Goal: Task Accomplishment & Management: Manage account settings

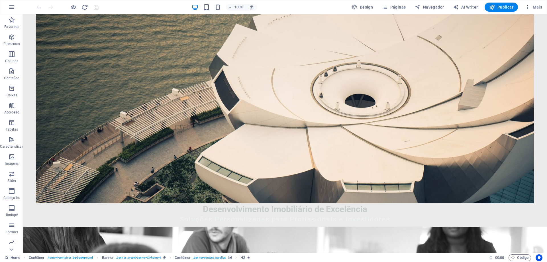
scroll to position [142, 0]
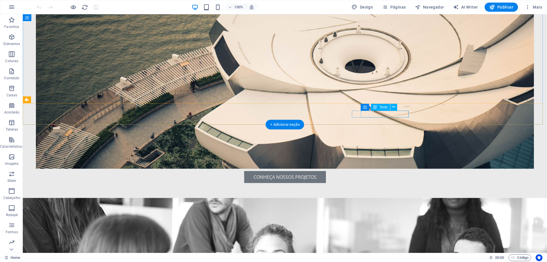
click at [234, 239] on link "info@rehabitar.com.pt" at bounding box center [198, 242] width 74 height 6
click at [382, 107] on span "Texto" at bounding box center [383, 106] width 8 height 3
click at [384, 107] on span "Texto" at bounding box center [383, 106] width 8 height 3
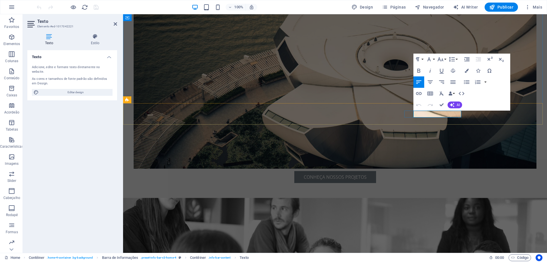
click at [282, 239] on link "info@rehabitar.com.pt" at bounding box center [245, 242] width 74 height 6
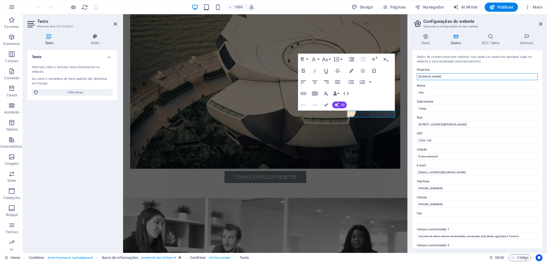
drag, startPoint x: 418, startPoint y: 77, endPoint x: 454, endPoint y: 77, distance: 36.5
click at [454, 77] on input "[DOMAIN_NAME]" at bounding box center [477, 76] width 121 height 7
drag, startPoint x: 426, startPoint y: 173, endPoint x: 475, endPoint y: 172, distance: 49.3
click at [474, 172] on input "info@rehabitar.com.pt" at bounding box center [477, 172] width 121 height 7
paste input "bestdeals."
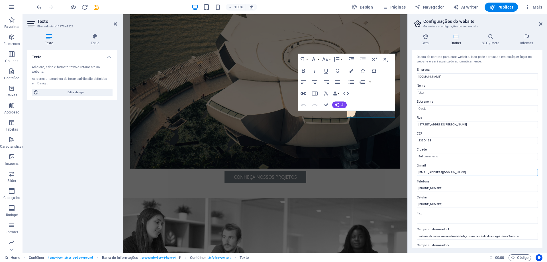
type input "[EMAIL_ADDRESS][DOMAIN_NAME]"
click at [470, 179] on label "Telefone" at bounding box center [477, 181] width 121 height 7
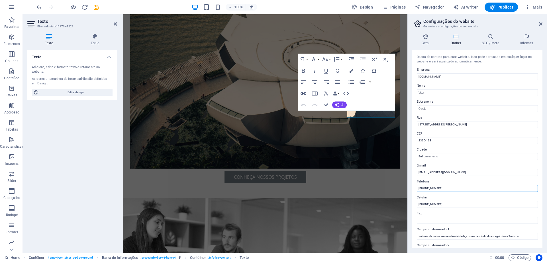
click at [470, 185] on input "[PHONE_NUMBER]" at bounding box center [477, 188] width 121 height 7
click at [438, 182] on label "Telefone" at bounding box center [477, 181] width 121 height 7
click at [438, 185] on input "[PHONE_NUMBER]" at bounding box center [477, 188] width 121 height 7
click at [455, 196] on label "Celular" at bounding box center [477, 197] width 121 height 7
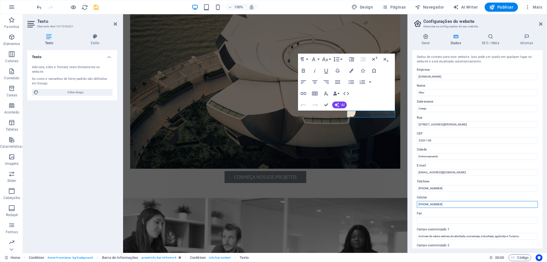
click at [455, 201] on input "[PHONE_NUMBER]" at bounding box center [477, 204] width 121 height 7
click at [452, 178] on label "Telefone" at bounding box center [477, 181] width 121 height 7
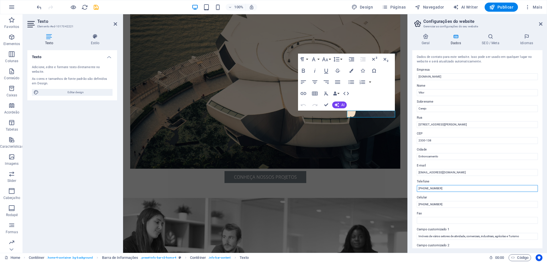
click at [452, 185] on input "[PHONE_NUMBER]" at bounding box center [477, 188] width 121 height 7
drag, startPoint x: 540, startPoint y: 24, endPoint x: 417, endPoint y: 10, distance: 123.8
click at [540, 24] on icon at bounding box center [540, 24] width 3 height 5
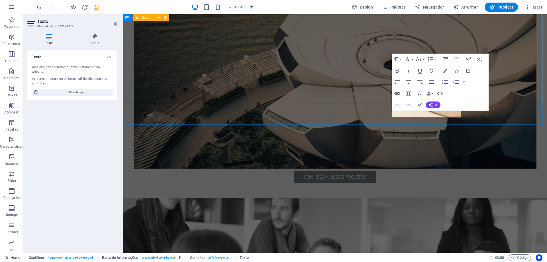
click at [389, 44] on figure at bounding box center [335, 60] width 403 height 217
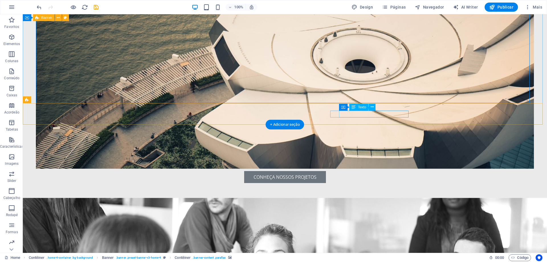
click at [234, 239] on link "[EMAIL_ADDRESS][DOMAIN_NAME]" at bounding box center [198, 242] width 74 height 6
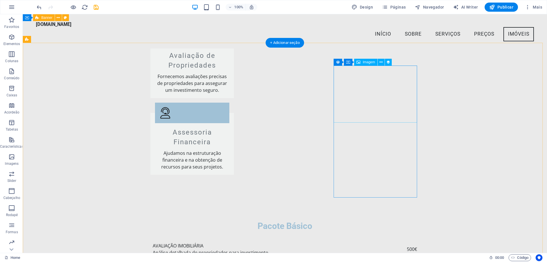
scroll to position [911, 0]
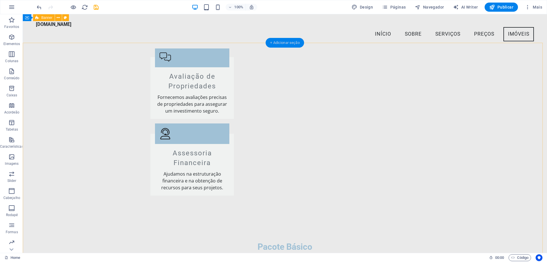
click at [291, 44] on div "+ Adicionar seção" at bounding box center [284, 43] width 38 height 10
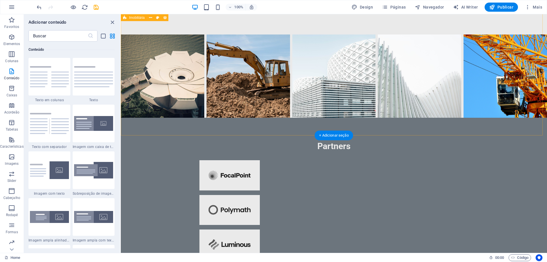
scroll to position [1311, 0]
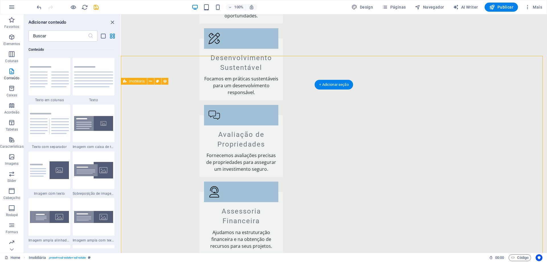
scroll to position [912, 0]
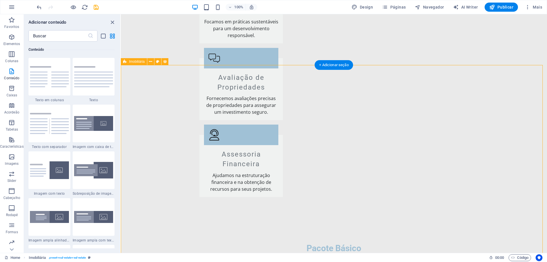
click at [164, 61] on icon at bounding box center [165, 62] width 4 height 6
select select "68e30f81da0079eb83078537"
select select "createdAt_DESC"
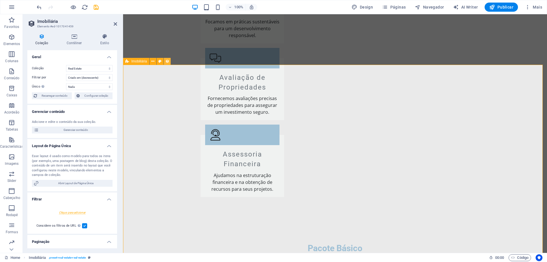
scroll to position [911, 0]
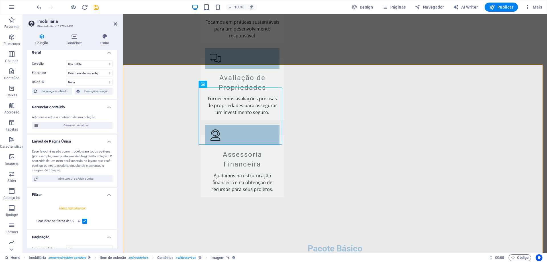
scroll to position [0, 0]
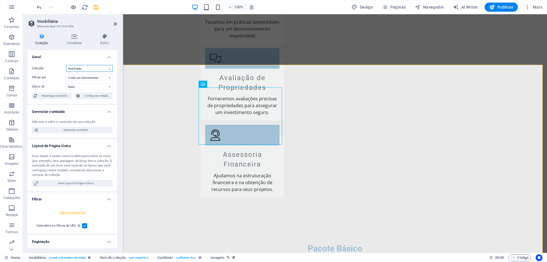
click at [87, 68] on select "Blog Jobs-1 Modules-1 New Collection Real Estate" at bounding box center [89, 68] width 46 height 7
click at [106, 78] on select "Criado em (crescente) Criado em (decrescente) Atualizado em (crescente) Atualiz…" at bounding box center [89, 77] width 46 height 7
click at [109, 86] on select "Nada Name Slug Image Short description Property Type Contract Price Address Siz…" at bounding box center [89, 86] width 46 height 7
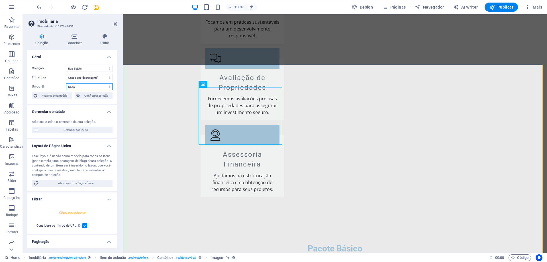
click at [109, 86] on select "Nada Name Slug Image Short description Property Type Contract Price Address Siz…" at bounding box center [89, 86] width 46 height 7
click at [99, 97] on span "Configurar coleção" at bounding box center [95, 95] width 29 height 7
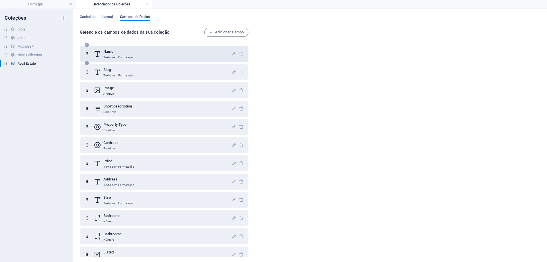
click at [135, 55] on div "Name Texto sem Formatação" at bounding box center [163, 53] width 138 height 11
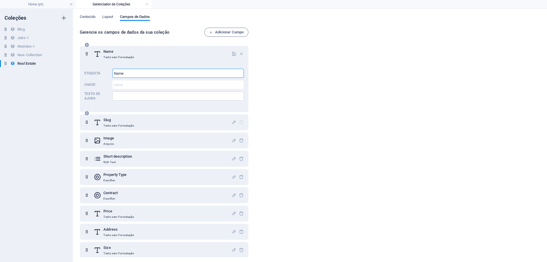
click at [128, 73] on input "Name" at bounding box center [178, 73] width 132 height 9
type input "N"
drag, startPoint x: 146, startPoint y: 73, endPoint x: 124, endPoint y: 72, distance: 21.9
click at [124, 72] on input "Hotel Garça Real" at bounding box center [178, 73] width 132 height 9
click at [149, 76] on input "Hotel 32 quartos" at bounding box center [178, 73] width 132 height 9
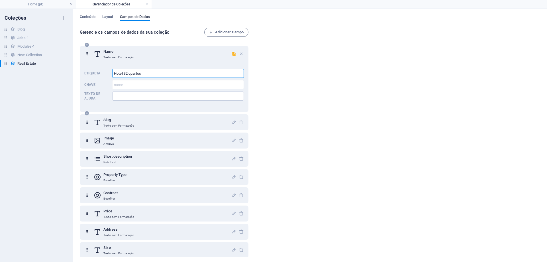
drag, startPoint x: 143, startPoint y: 74, endPoint x: 114, endPoint y: 71, distance: 29.4
click at [114, 71] on input "Hotel 32 quartos" at bounding box center [178, 73] width 132 height 9
click at [157, 73] on input "Hotel 32 quartos" at bounding box center [178, 73] width 132 height 9
click at [117, 97] on input "Texto de ajuda" at bounding box center [178, 95] width 132 height 9
click at [117, 95] on input "Texto de ajuda" at bounding box center [178, 95] width 132 height 9
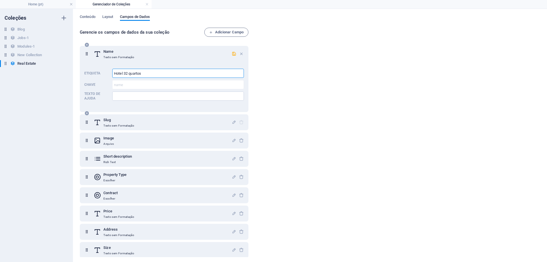
drag, startPoint x: 145, startPoint y: 73, endPoint x: 124, endPoint y: 73, distance: 21.1
click at [124, 73] on input "Hotel 32 quartos" at bounding box center [178, 73] width 132 height 9
click at [162, 71] on input "Hotel **** 32 quartos" at bounding box center [178, 73] width 132 height 9
type input "Hotel **** 32 quartos - Piscina e Campo de Golfe"
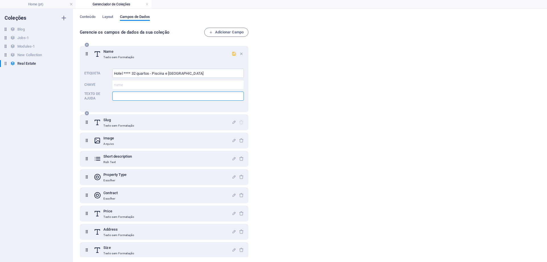
click at [131, 98] on input "Texto de ajuda" at bounding box center [178, 95] width 132 height 9
type input "C"
type input "Pronto a funcionar !"
click at [159, 125] on div "Slug Texto sem Formatação" at bounding box center [163, 121] width 138 height 11
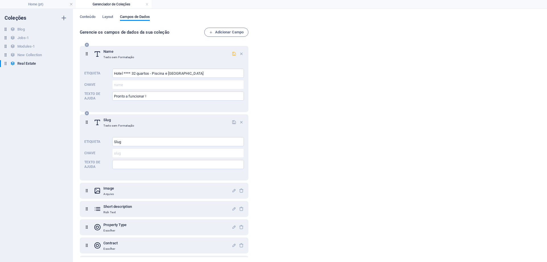
click at [232, 54] on icon "button" at bounding box center [234, 53] width 5 height 5
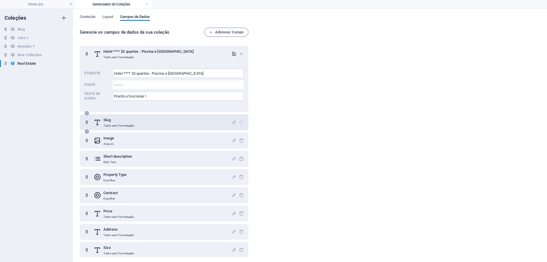
click at [127, 124] on p "Texto sem Formatação" at bounding box center [118, 125] width 31 height 5
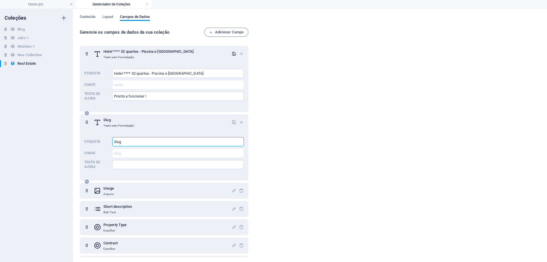
click at [122, 143] on input "Slug" at bounding box center [178, 141] width 132 height 9
drag, startPoint x: 119, startPoint y: 142, endPoint x: 81, endPoint y: 148, distance: 38.3
click at [95, 144] on div "Etiqueta Slug ​ Chave slug ​ Texto de ajuda ​" at bounding box center [164, 153] width 160 height 36
click at [124, 141] on input "entre coimbra e Figueira da Foz" at bounding box center [178, 141] width 132 height 9
click at [113, 141] on input "entre Coimbra e Figueira da Foz" at bounding box center [178, 141] width 132 height 9
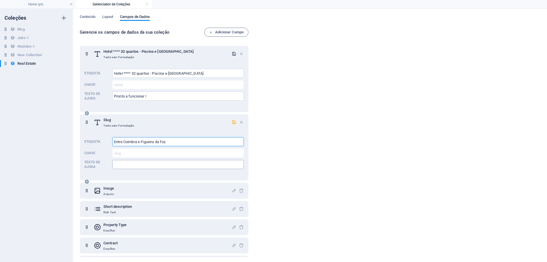
type input "Entre Coimbra e Figueira da Foz"
click at [123, 165] on input "Texto de ajuda" at bounding box center [178, 164] width 132 height 9
click at [154, 166] on input "O sossego dos campos" at bounding box center [178, 164] width 132 height 9
click at [114, 164] on input "O sossego dos campos" at bounding box center [178, 164] width 132 height 9
type input "No sossego dos campos"
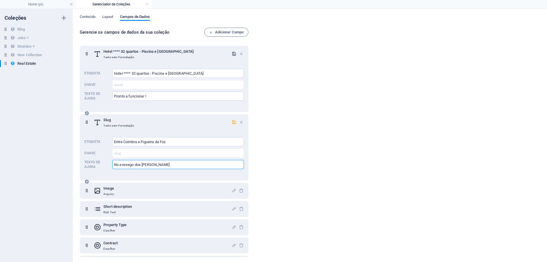
click at [179, 175] on div "Slug Texto sem Formatação Etiqueta Entre Coimbra e Figueira da Foz ​ Chave slug…" at bounding box center [164, 147] width 169 height 66
click at [232, 191] on icon "button" at bounding box center [234, 190] width 5 height 5
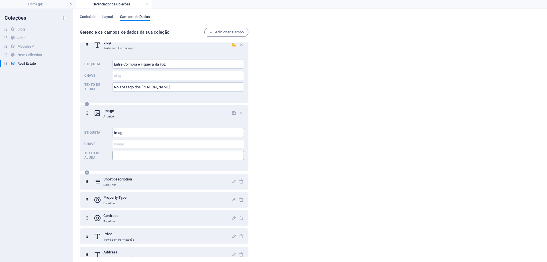
scroll to position [85, 0]
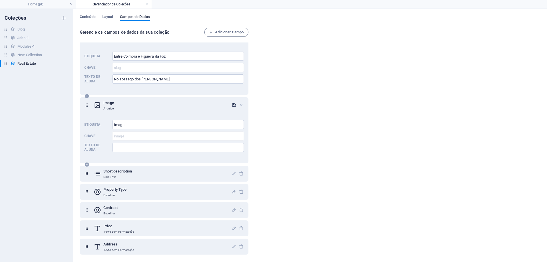
click at [233, 105] on icon "button" at bounding box center [234, 105] width 5 height 5
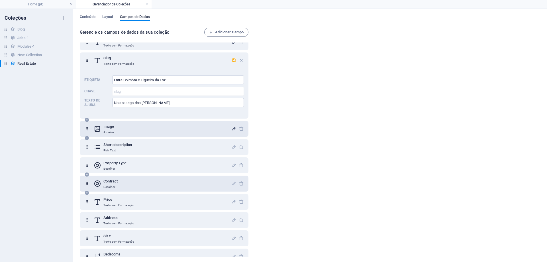
scroll to position [9, 0]
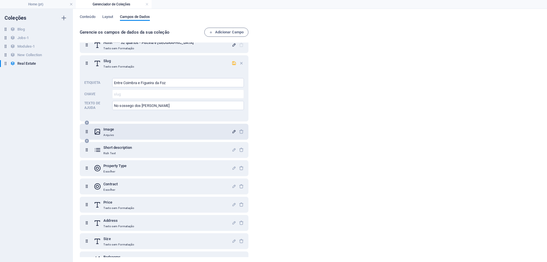
click at [233, 132] on icon "button" at bounding box center [234, 131] width 5 height 5
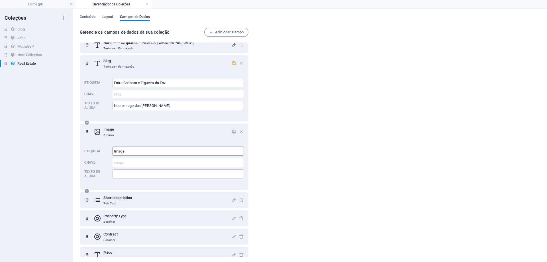
click at [130, 153] on input "Image" at bounding box center [178, 150] width 132 height 9
click at [126, 152] on input "Image" at bounding box center [178, 150] width 132 height 9
click at [87, 132] on icon at bounding box center [86, 131] width 5 height 11
click at [86, 131] on icon at bounding box center [86, 131] width 5 height 11
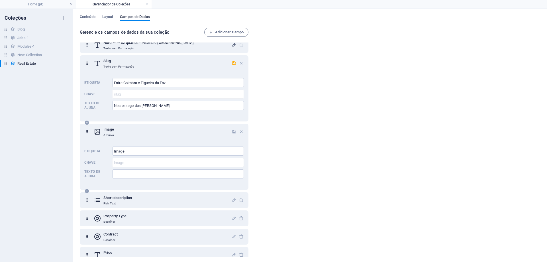
click at [106, 132] on h6 "Image" at bounding box center [108, 129] width 11 height 7
drag, startPoint x: 140, startPoint y: 149, endPoint x: 128, endPoint y: 155, distance: 13.3
click at [128, 155] on input "Image" at bounding box center [178, 150] width 132 height 9
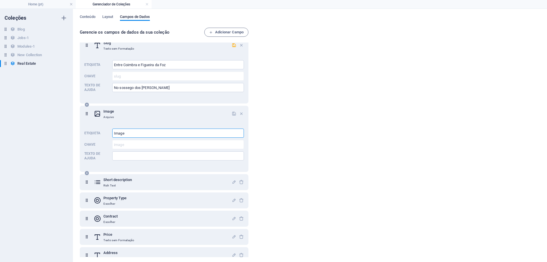
scroll to position [37, 0]
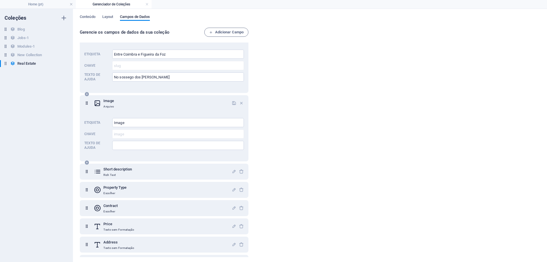
click at [88, 93] on icon at bounding box center [86, 94] width 5 height 5
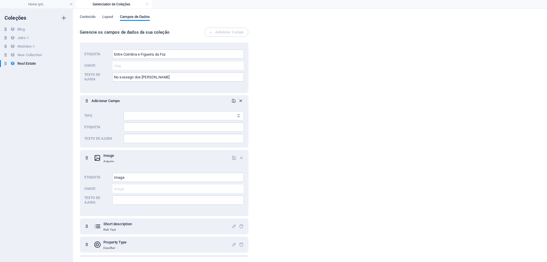
click at [240, 99] on icon "button" at bounding box center [240, 100] width 5 height 5
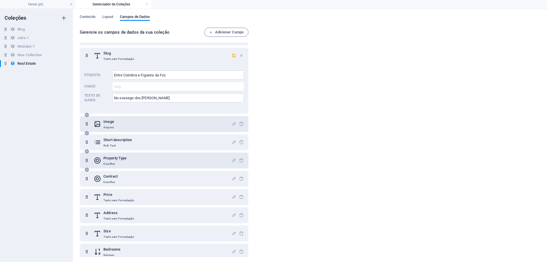
scroll to position [5, 0]
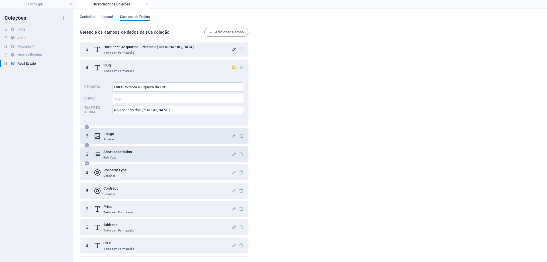
click at [140, 156] on div "Short description Rich Text" at bounding box center [163, 153] width 138 height 11
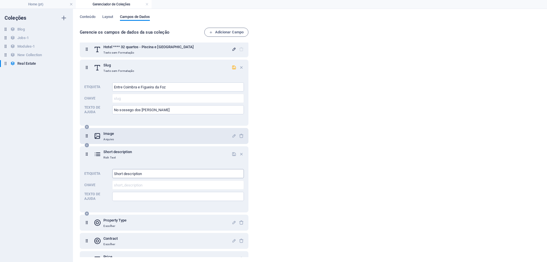
click at [142, 174] on input "Short description" at bounding box center [178, 173] width 132 height 9
drag, startPoint x: 144, startPoint y: 173, endPoint x: 102, endPoint y: 173, distance: 42.4
click at [104, 173] on div "Etiqueta Short description ​ Chave short_description ​ Texto de ajuda ​" at bounding box center [164, 185] width 160 height 36
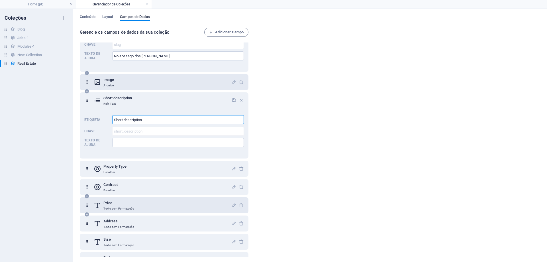
scroll to position [90, 0]
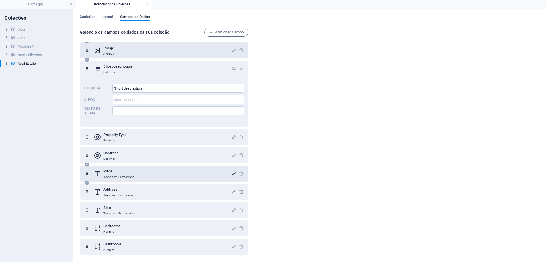
click at [234, 173] on icon "button" at bounding box center [234, 173] width 5 height 5
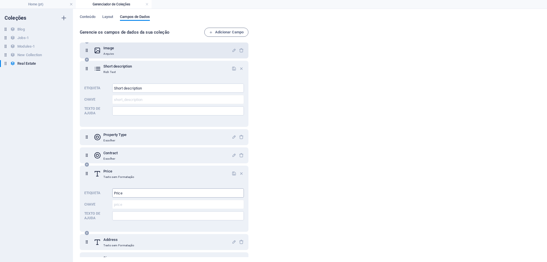
click at [128, 193] on input "Price" at bounding box center [178, 192] width 132 height 9
drag, startPoint x: 128, startPoint y: 193, endPoint x: 83, endPoint y: 193, distance: 45.6
click at [95, 189] on div "Etiqueta Price ​ Chave price ​ Texto de ajuda ​" at bounding box center [164, 204] width 160 height 36
click at [116, 193] on input "6500000" at bounding box center [178, 192] width 132 height 9
click at [123, 192] on input "6 500000" at bounding box center [178, 192] width 132 height 9
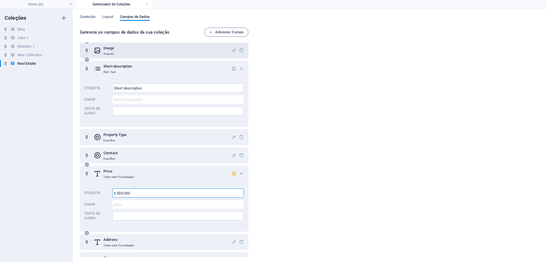
click at [129, 193] on input "6 500.000" at bounding box center [178, 192] width 132 height 9
click at [131, 193] on input "6 500.000" at bounding box center [178, 192] width 132 height 9
click at [118, 195] on input "6 500.000€" at bounding box center [178, 192] width 132 height 9
click at [118, 192] on input "6 500.000€" at bounding box center [178, 192] width 132 height 9
click at [158, 195] on input "6.500.000€" at bounding box center [178, 192] width 132 height 9
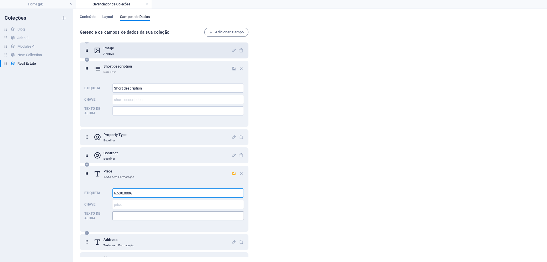
type input "6.500.000€"
click at [124, 215] on input "Texto de ajuda" at bounding box center [178, 215] width 132 height 9
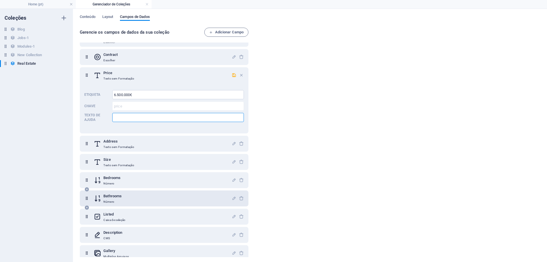
scroll to position [195, 0]
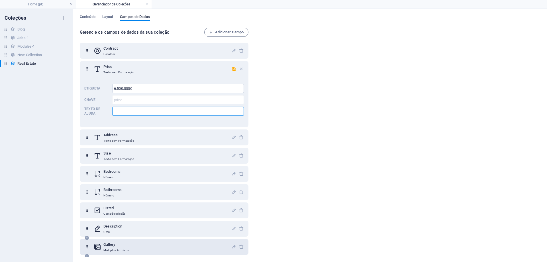
click at [117, 246] on h6 "Gallery" at bounding box center [115, 244] width 25 height 7
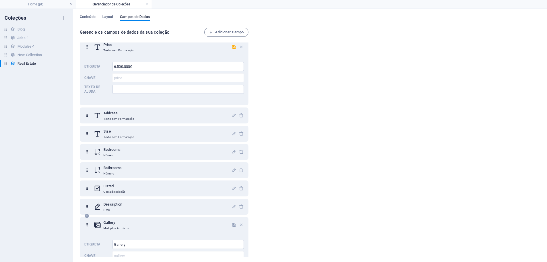
scroll to position [248, 0]
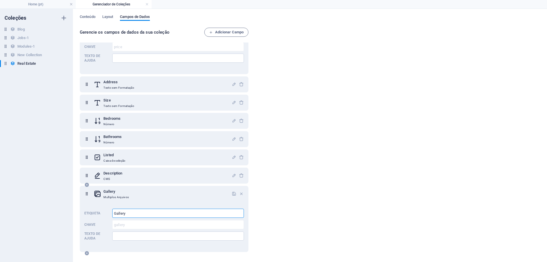
click at [133, 213] on input "Gallery" at bounding box center [178, 213] width 132 height 9
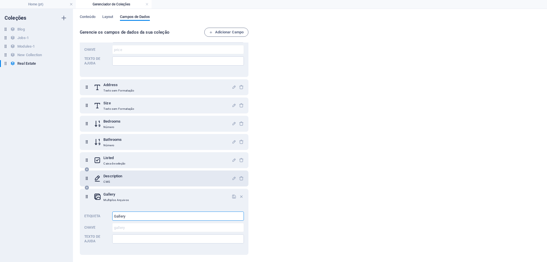
scroll to position [245, 0]
click at [88, 18] on span "Conteúdo" at bounding box center [88, 17] width 16 height 8
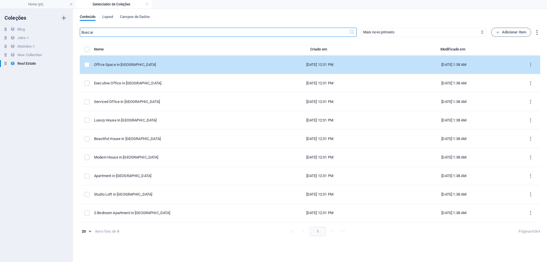
click at [152, 66] on div "Office Space in Chicago" at bounding box center [171, 64] width 154 height 5
select select "Office"
select select "For Rent"
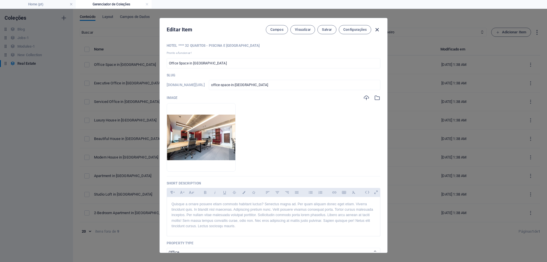
click at [379, 30] on icon "button" at bounding box center [377, 29] width 7 height 7
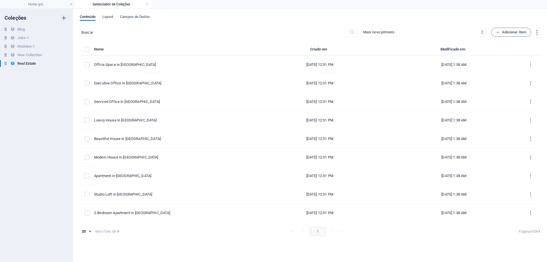
checkbox input "false"
type input "office-space-in-chicago"
click at [113, 16] on span "Layout" at bounding box center [107, 17] width 11 height 8
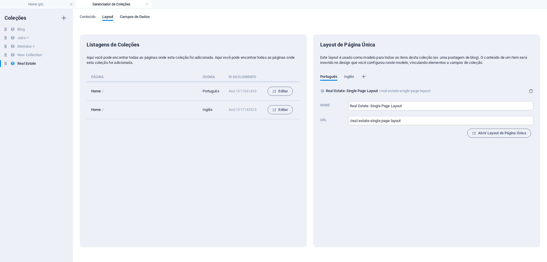
click at [139, 16] on span "Campos de Dados" at bounding box center [135, 17] width 30 height 8
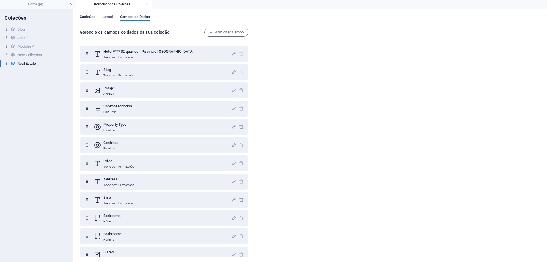
click at [85, 17] on span "Conteúdo" at bounding box center [88, 17] width 16 height 8
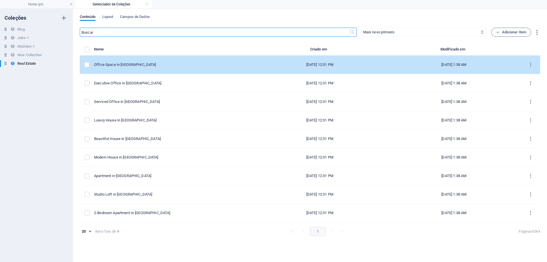
click at [158, 66] on div "Office Space in Chicago" at bounding box center [171, 64] width 154 height 5
select select "Office"
select select "For Rent"
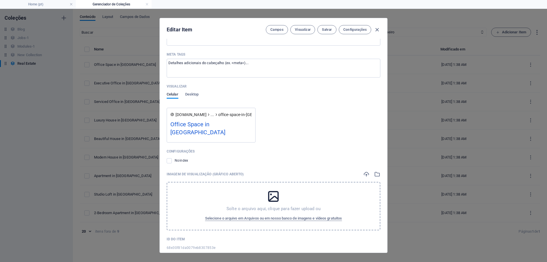
scroll to position [636, 0]
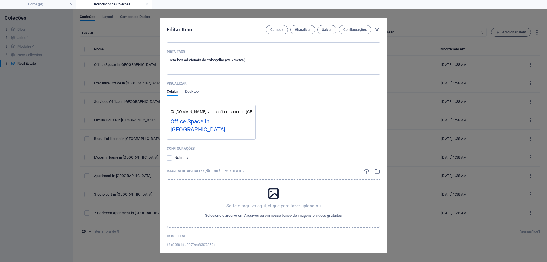
click at [274, 187] on icon at bounding box center [273, 193] width 14 height 14
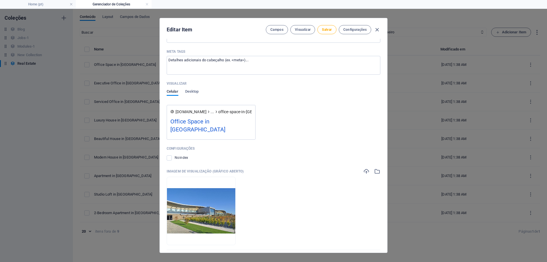
click at [203, 154] on div "Noindex" at bounding box center [274, 157] width 214 height 7
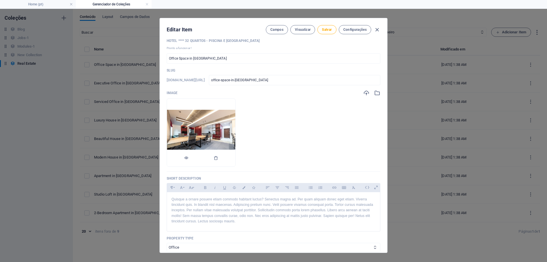
scroll to position [0, 0]
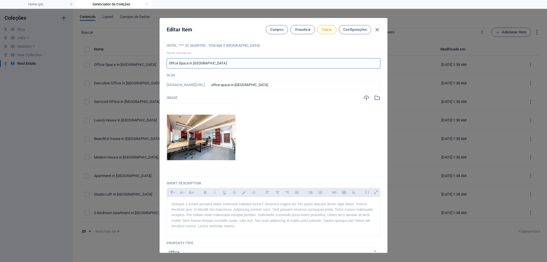
click at [213, 63] on input "Office Space in Chicago" at bounding box center [274, 63] width 214 height 10
drag, startPoint x: 210, startPoint y: 64, endPoint x: 147, endPoint y: 66, distance: 63.0
click at [151, 64] on div "Editar Item Campos Visualizar Salvar Configurações Hotel **** 32 quartos - Pisc…" at bounding box center [273, 135] width 547 height 253
type input "H"
type input "h"
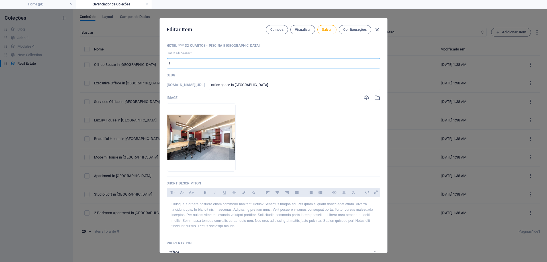
type input "h"
type input "Ho"
type input "ho"
type input "Hot"
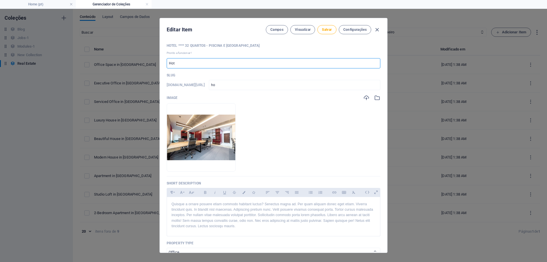
type input "hot"
type input "Hote"
type input "hote"
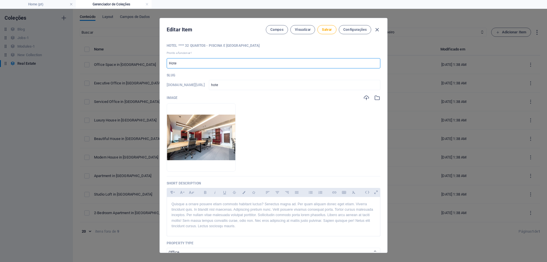
type input "Hotel"
type input "hotel"
type input "Hotel G"
type input "hotel-g"
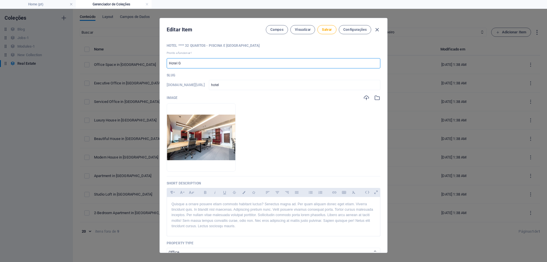
type input "hotel-g"
type input "Hotel Ga"
type input "hotel-ga"
type input "Hotel Gar"
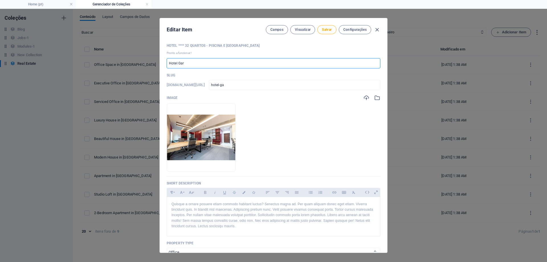
type input "hotel-gar"
type input "Hotel Garç"
type input "hotel-garc"
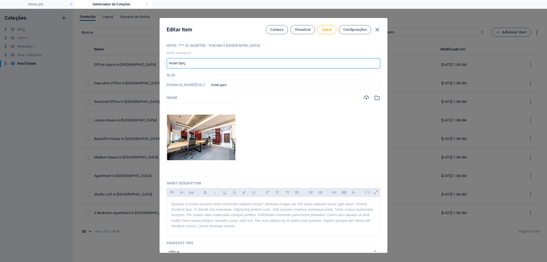
type input "Hotel Garça"
type input "hotel-garca"
type input "Hotel Garça R"
type input "hotel-garca-r"
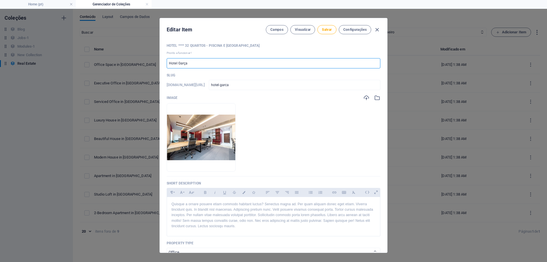
type input "hotel-garca-r"
type input "Hotel Garça Re"
type input "hotel-garca-re"
type input "Hotel Garça Rea"
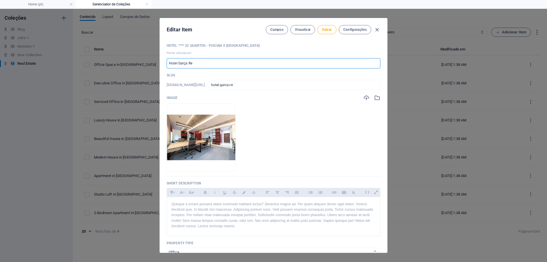
type input "hotel-garca-rea"
type input "Hotel Garça Real"
type input "hotel-garca-real"
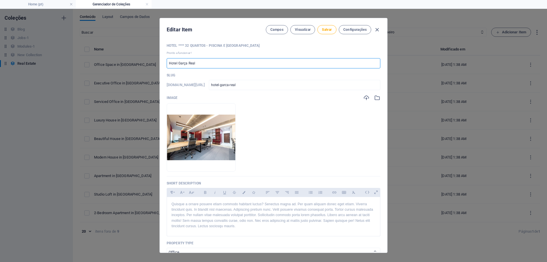
click at [202, 64] on input "Hotel Garça Real" at bounding box center [274, 63] width 214 height 10
type input "Hotel Garça Real & S"
type input "hotel-garca-real-s"
type input "Hotel Garça Real & Sp"
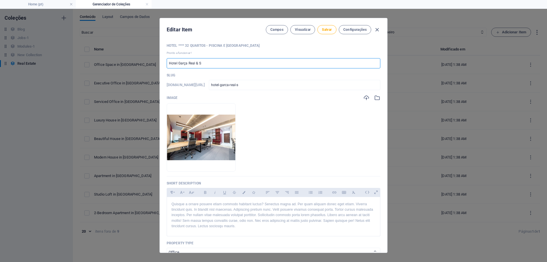
type input "hotel-garca-real-sp"
type input "Hotel Garça Real & Spa"
type input "hotel-garca-real-spa"
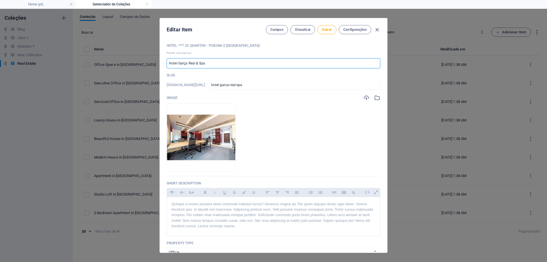
click at [227, 64] on input "Hotel Garça Real & Spa" at bounding box center [274, 63] width 214 height 10
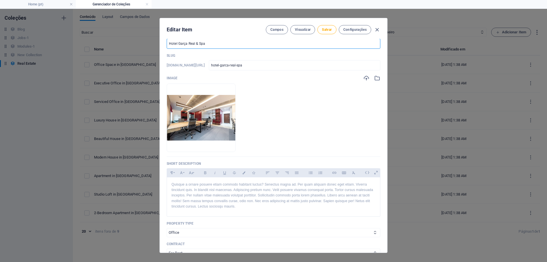
scroll to position [28, 0]
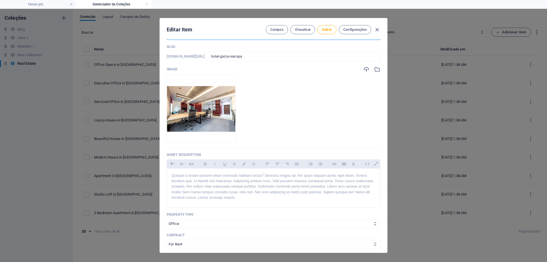
type input "Hotel Garça Real & Spa"
click at [293, 104] on ul "Solte os arquivos aqui para carregá-los instantaneamente" at bounding box center [274, 109] width 214 height 68
click at [375, 68] on icon "button" at bounding box center [377, 69] width 6 height 6
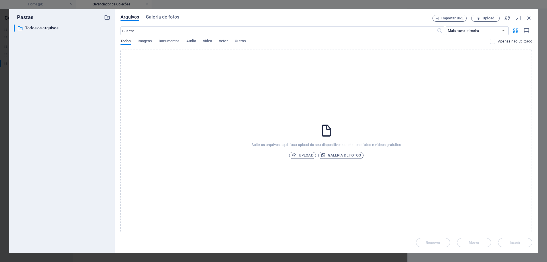
drag, startPoint x: 336, startPoint y: 142, endPoint x: 316, endPoint y: 66, distance: 78.9
click at [316, 65] on div "Solte os arquivos aqui, faça upload do seu dispositivo ou selecione fotos e víd…" at bounding box center [326, 141] width 412 height 183
click at [342, 156] on span "Galeria de fotos" at bounding box center [341, 155] width 40 height 7
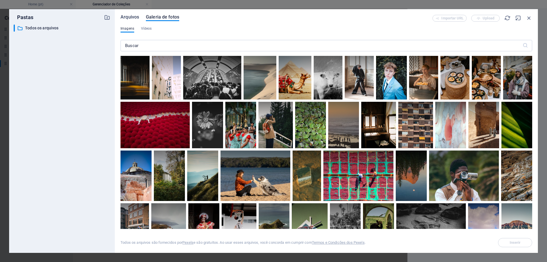
click at [132, 17] on span "Arquivos" at bounding box center [129, 17] width 19 height 7
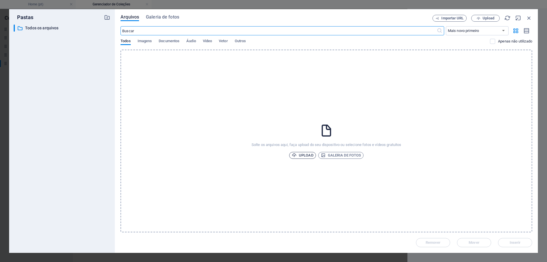
click at [305, 156] on span "Upload" at bounding box center [303, 155] width 22 height 7
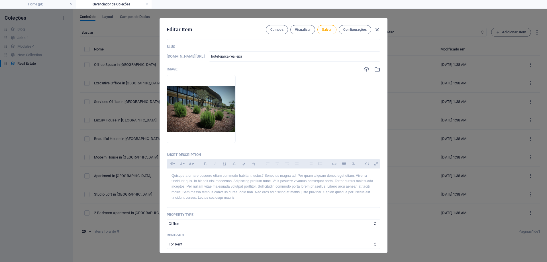
click at [331, 98] on ul "Solte os arquivos aqui para carregá-los instantaneamente" at bounding box center [274, 109] width 214 height 68
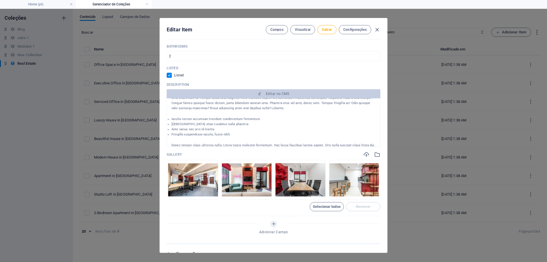
scroll to position [342, 0]
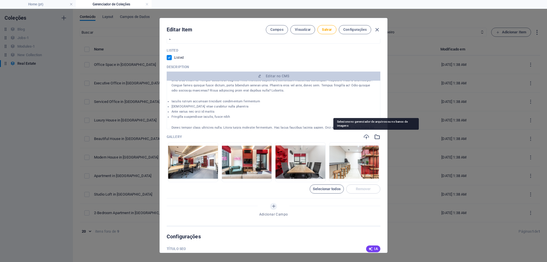
click at [376, 138] on icon "button" at bounding box center [377, 137] width 6 height 6
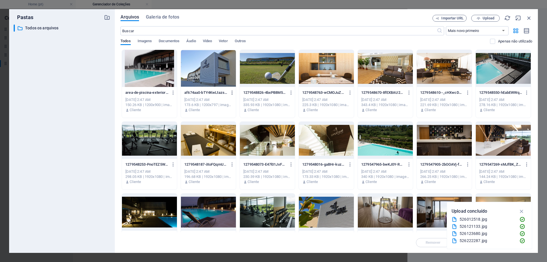
click at [231, 93] on icon "button" at bounding box center [232, 92] width 5 height 5
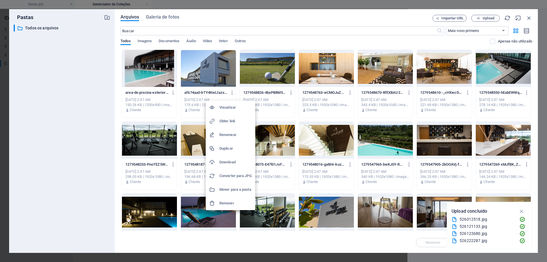
click at [208, 29] on div at bounding box center [273, 131] width 547 height 262
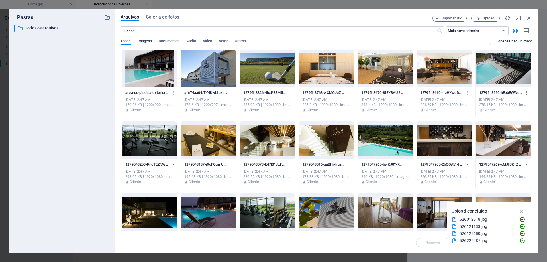
click at [150, 40] on span "Imagens" at bounding box center [145, 42] width 15 height 8
click at [176, 40] on span "Documentos" at bounding box center [169, 42] width 21 height 8
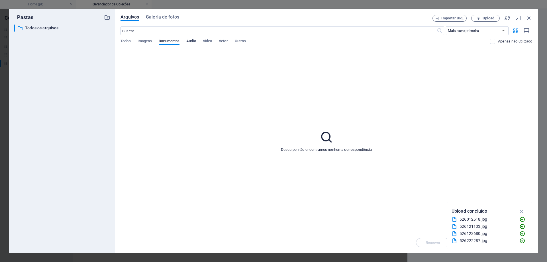
click at [194, 40] on span "Áudio" at bounding box center [190, 42] width 9 height 8
click at [210, 41] on span "Vídeo" at bounding box center [207, 42] width 9 height 8
click at [222, 40] on span "Vetor" at bounding box center [223, 42] width 9 height 8
click at [124, 42] on span "Todos" at bounding box center [125, 42] width 10 height 8
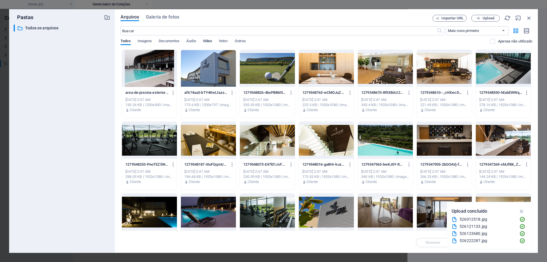
click at [209, 42] on span "Vídeo" at bounding box center [207, 42] width 9 height 8
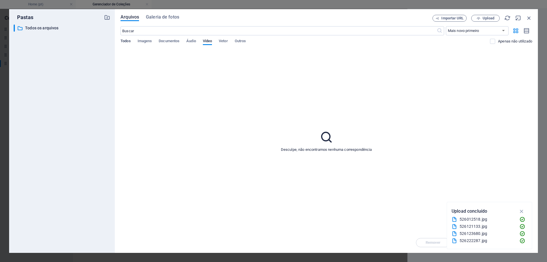
click at [124, 42] on span "Todos" at bounding box center [125, 42] width 10 height 8
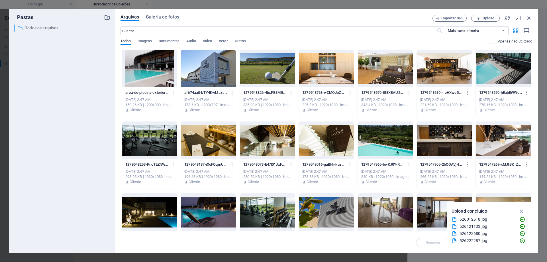
click at [42, 28] on p "Todos os arquivos" at bounding box center [62, 28] width 75 height 7
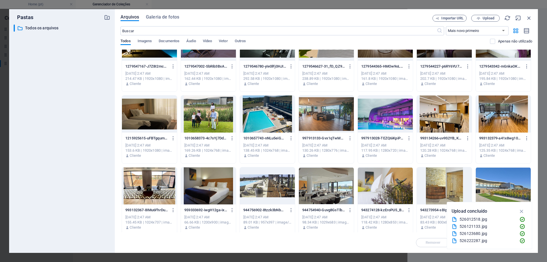
scroll to position [171, 0]
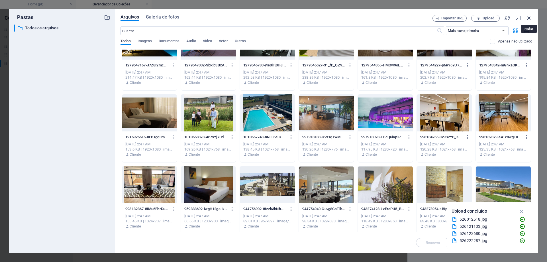
click at [528, 19] on icon "button" at bounding box center [529, 18] width 6 height 6
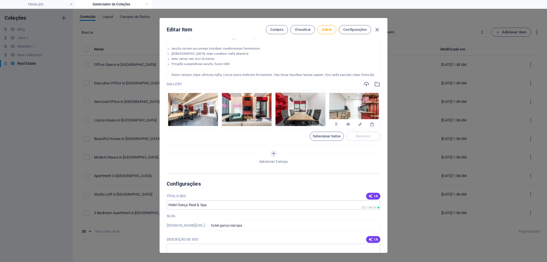
scroll to position [399, 0]
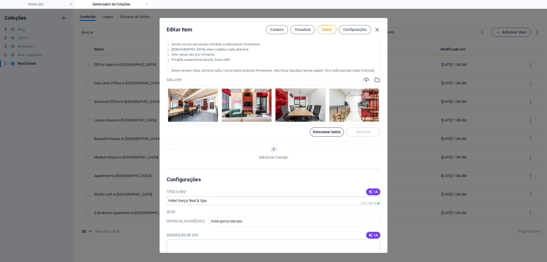
click at [331, 133] on span "Selecionar todos" at bounding box center [327, 131] width 28 height 3
click at [361, 133] on span "Remover" at bounding box center [363, 131] width 15 height 3
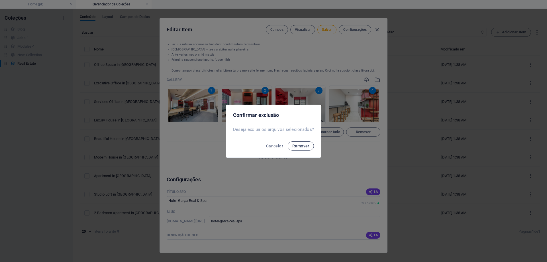
click at [299, 144] on span "Remover" at bounding box center [300, 146] width 17 height 5
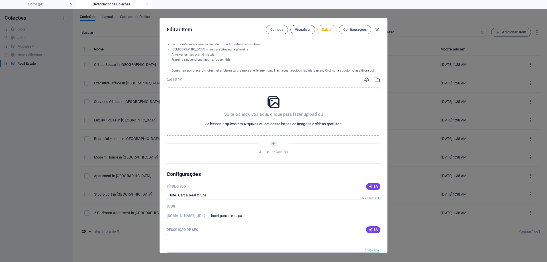
click at [281, 125] on span "Selecione arquivos em Arquivos ou em nossa banco de imagens e vídeos gratuitos" at bounding box center [273, 123] width 136 height 7
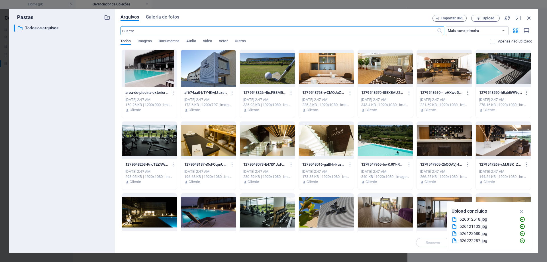
click at [230, 72] on div at bounding box center [208, 68] width 55 height 37
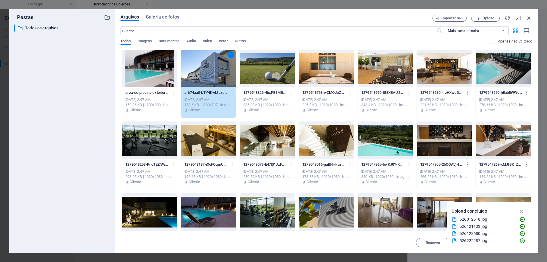
click at [276, 81] on div at bounding box center [267, 68] width 55 height 37
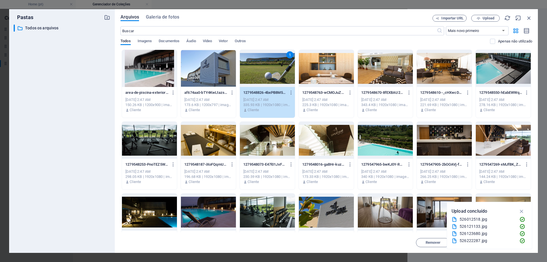
click at [230, 71] on div at bounding box center [208, 68] width 55 height 37
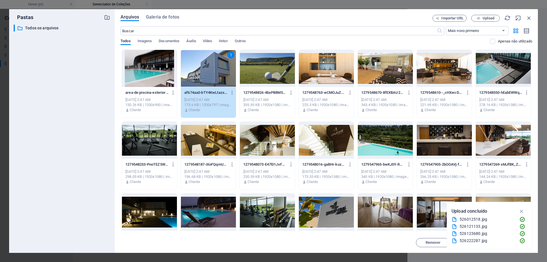
click at [282, 74] on div at bounding box center [267, 68] width 55 height 37
click at [265, 147] on div at bounding box center [267, 140] width 55 height 37
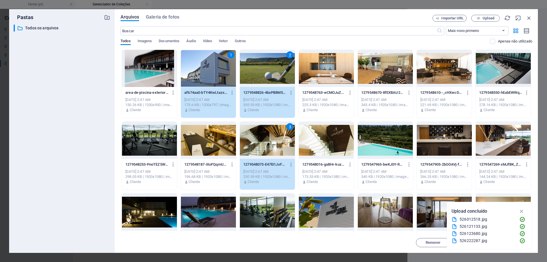
click at [334, 73] on div at bounding box center [326, 68] width 55 height 37
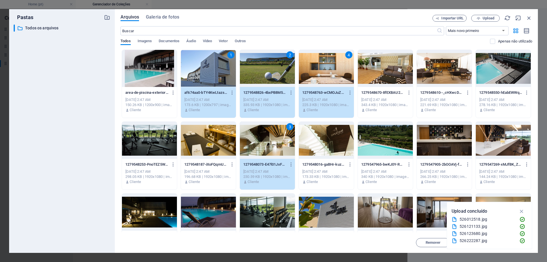
click at [393, 60] on div at bounding box center [385, 68] width 55 height 37
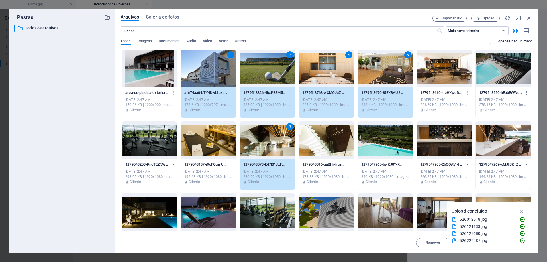
drag, startPoint x: 435, startPoint y: 62, endPoint x: 444, endPoint y: 65, distance: 9.6
click at [435, 62] on div at bounding box center [444, 68] width 55 height 37
click at [504, 65] on div at bounding box center [503, 68] width 55 height 37
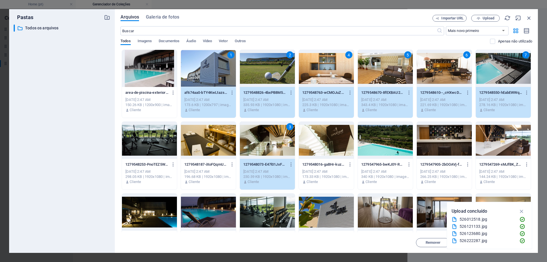
click at [500, 144] on div at bounding box center [503, 140] width 55 height 37
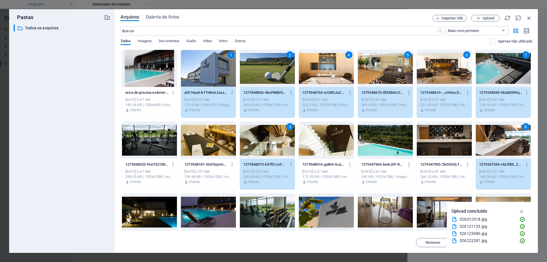
click at [152, 141] on div at bounding box center [149, 140] width 55 height 37
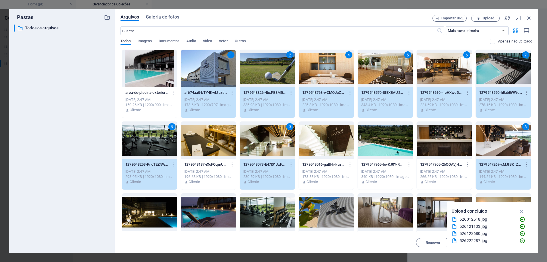
click at [214, 150] on div at bounding box center [208, 140] width 55 height 37
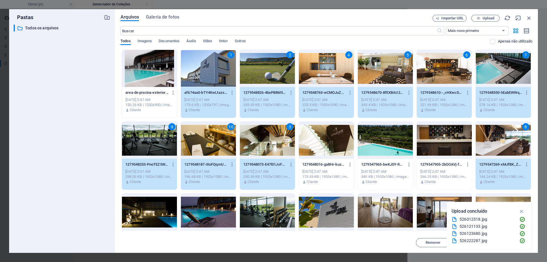
click at [344, 148] on div at bounding box center [326, 140] width 55 height 37
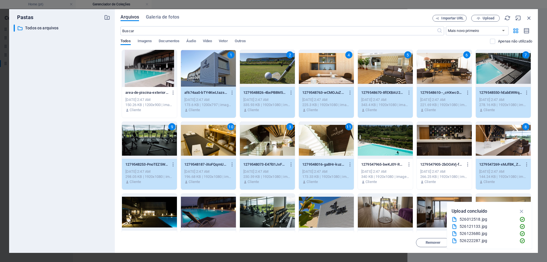
click at [389, 148] on div at bounding box center [385, 140] width 55 height 37
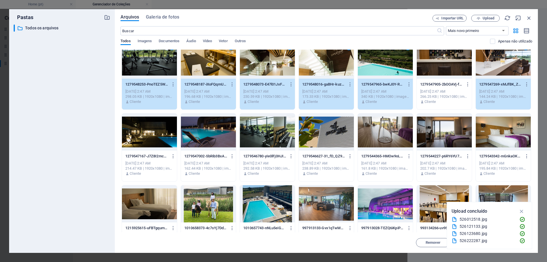
scroll to position [85, 0]
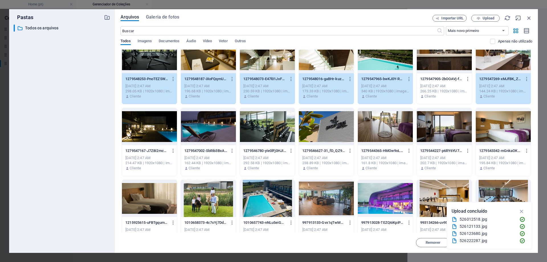
click at [165, 134] on div at bounding box center [149, 126] width 55 height 37
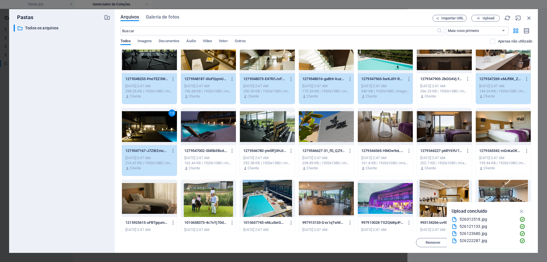
click at [222, 128] on div at bounding box center [208, 126] width 55 height 37
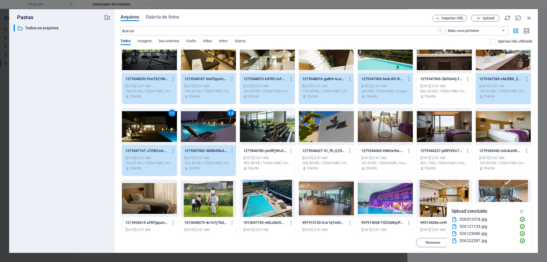
click at [283, 134] on div at bounding box center [267, 126] width 55 height 37
click at [336, 135] on div at bounding box center [326, 126] width 55 height 37
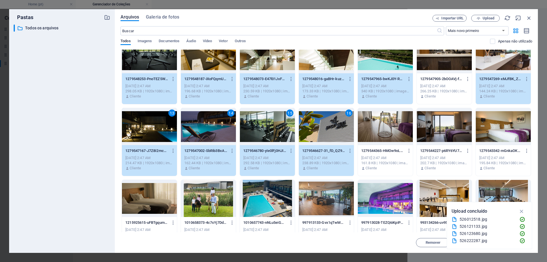
click at [401, 134] on div at bounding box center [385, 126] width 55 height 37
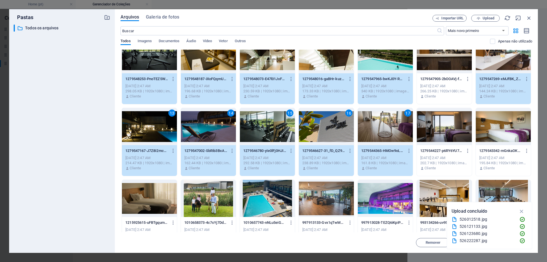
click at [442, 132] on div at bounding box center [444, 126] width 55 height 37
click at [516, 131] on div at bounding box center [503, 126] width 55 height 37
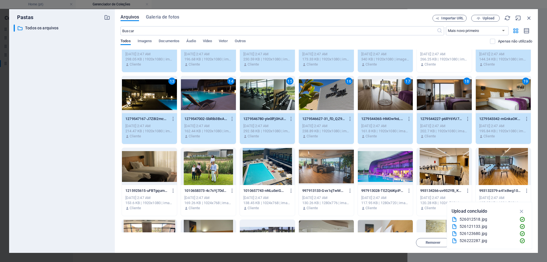
scroll to position [142, 0]
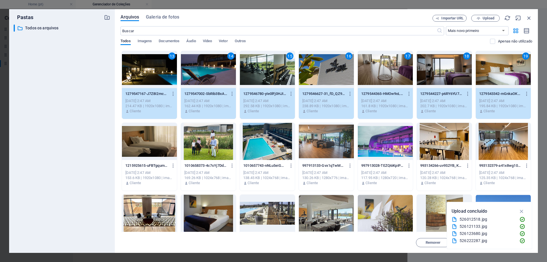
click at [386, 145] on div at bounding box center [385, 141] width 55 height 37
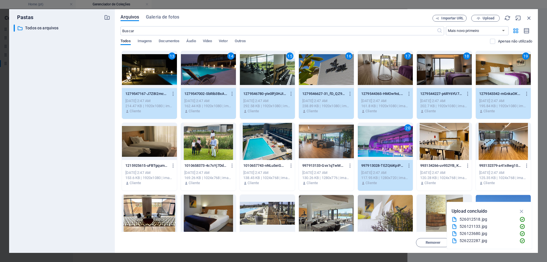
click at [442, 138] on div at bounding box center [444, 141] width 55 height 37
click at [500, 138] on div at bounding box center [503, 141] width 55 height 37
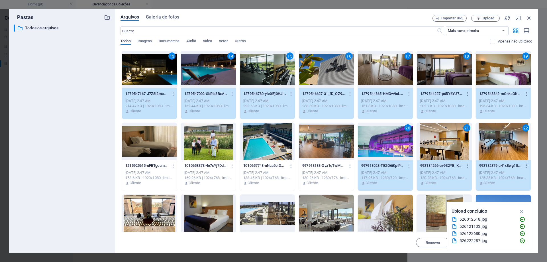
click at [326, 151] on div at bounding box center [326, 141] width 55 height 37
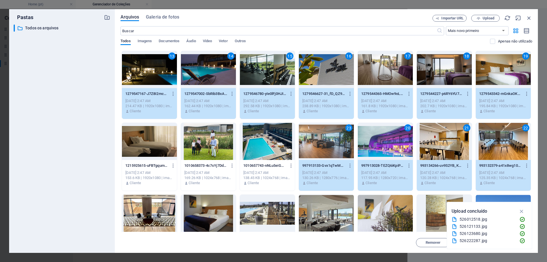
click at [261, 146] on div at bounding box center [267, 141] width 55 height 37
click at [207, 146] on div at bounding box center [208, 141] width 55 height 37
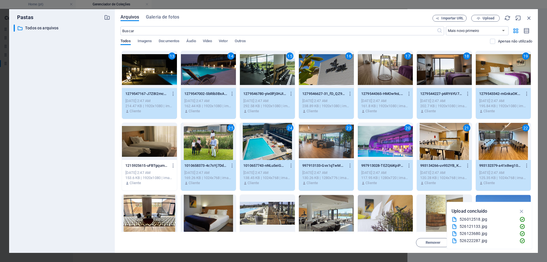
click at [214, 144] on div "25" at bounding box center [208, 141] width 55 height 37
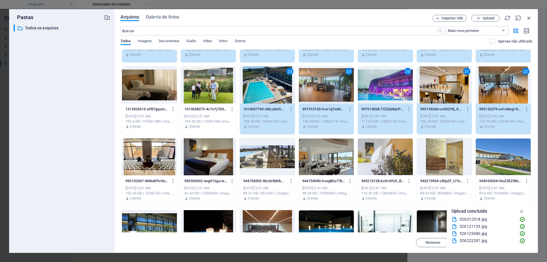
scroll to position [199, 0]
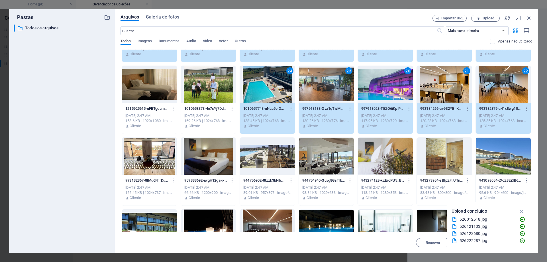
click at [160, 158] on div at bounding box center [149, 156] width 55 height 37
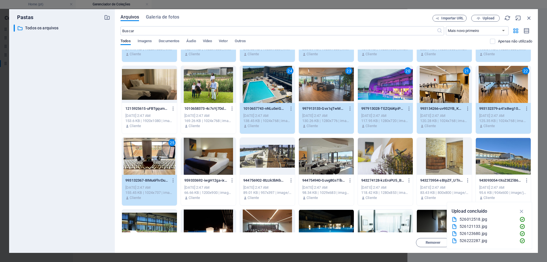
click at [203, 164] on div at bounding box center [208, 156] width 55 height 37
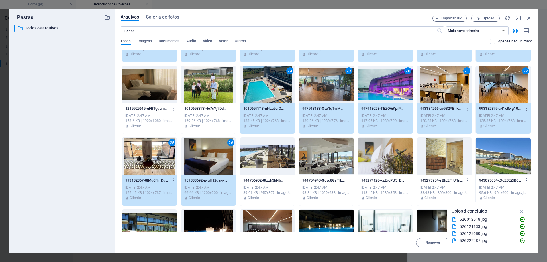
click at [283, 160] on div at bounding box center [267, 156] width 55 height 37
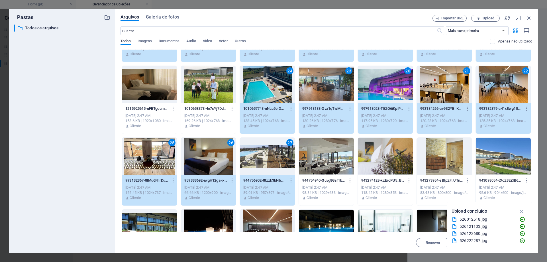
click at [327, 162] on div at bounding box center [326, 156] width 55 height 37
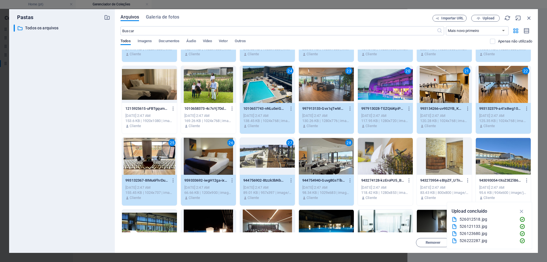
click at [385, 162] on div at bounding box center [385, 156] width 55 height 37
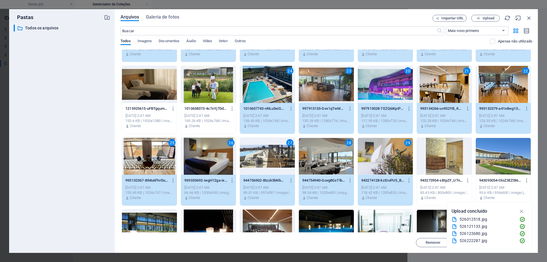
click at [457, 161] on div at bounding box center [444, 156] width 55 height 37
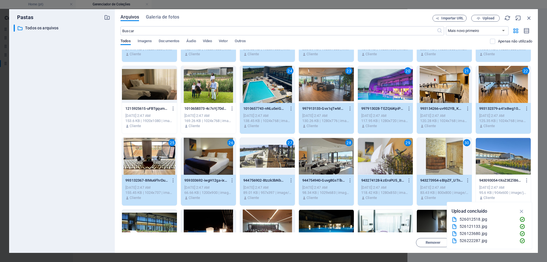
click at [494, 160] on div at bounding box center [503, 156] width 55 height 37
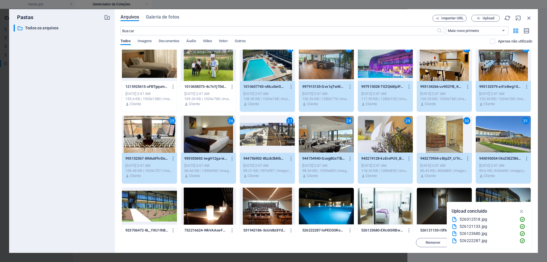
scroll to position [245, 0]
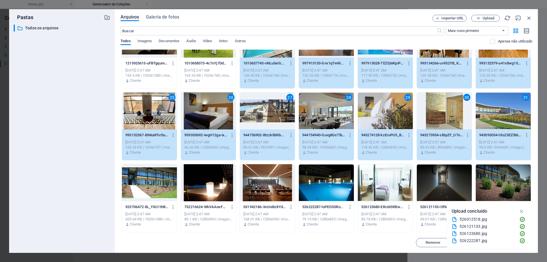
click at [146, 187] on div at bounding box center [149, 182] width 55 height 37
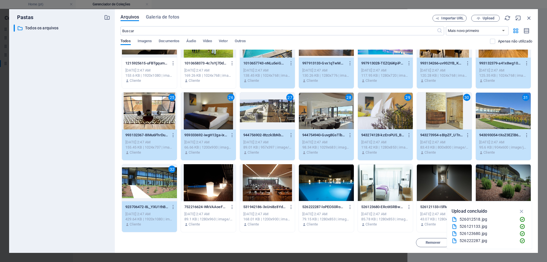
click at [199, 187] on div at bounding box center [208, 182] width 55 height 37
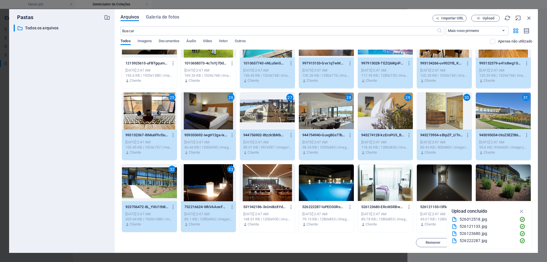
click at [253, 190] on div at bounding box center [267, 182] width 55 height 37
click at [314, 191] on div at bounding box center [326, 182] width 55 height 37
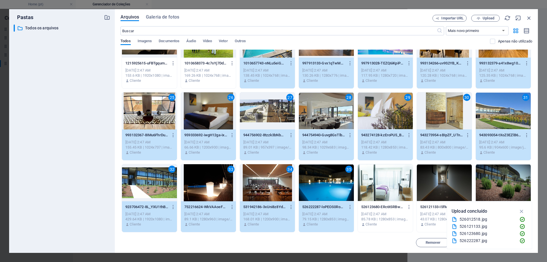
click at [382, 188] on div at bounding box center [385, 182] width 55 height 37
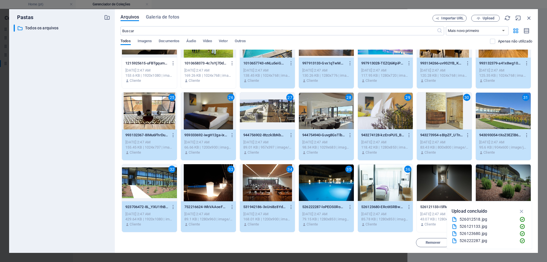
click at [431, 184] on div at bounding box center [444, 182] width 55 height 37
click at [488, 182] on div at bounding box center [503, 182] width 55 height 37
click at [501, 184] on div "38" at bounding box center [503, 182] width 55 height 37
click at [497, 179] on div at bounding box center [503, 182] width 55 height 37
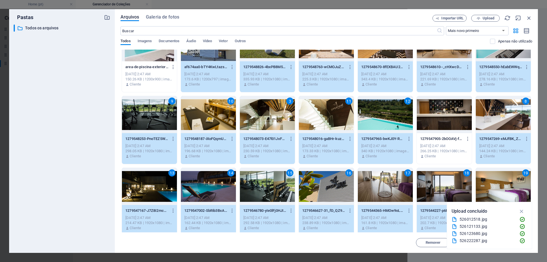
scroll to position [17, 0]
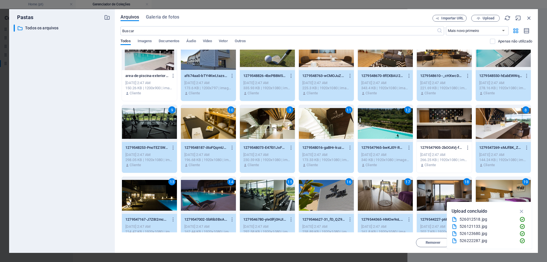
click at [447, 130] on div at bounding box center [444, 123] width 55 height 37
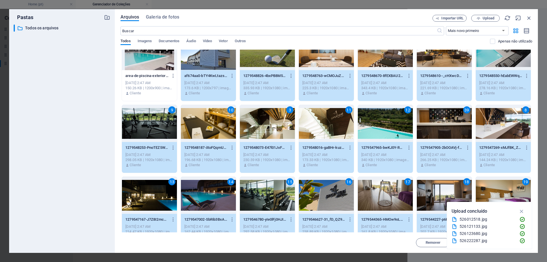
scroll to position [0, 0]
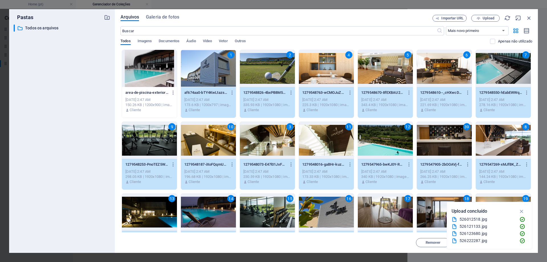
click at [125, 62] on div at bounding box center [149, 68] width 55 height 37
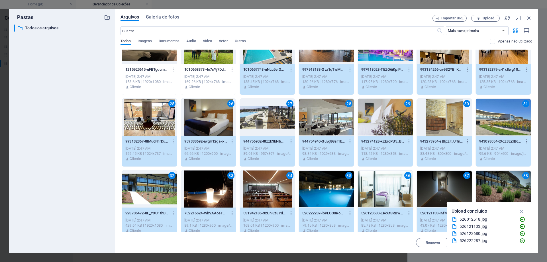
scroll to position [245, 0]
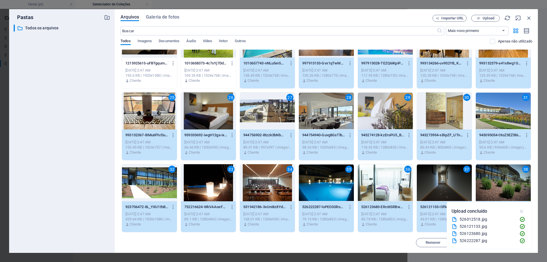
click at [521, 211] on icon "button" at bounding box center [521, 211] width 7 height 6
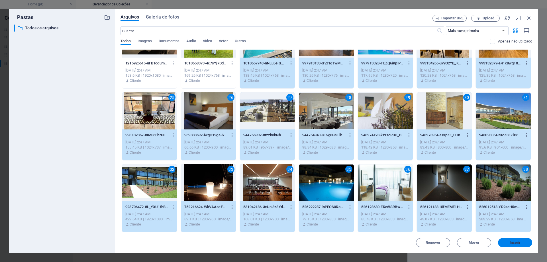
click at [514, 243] on span "Inserir" at bounding box center [515, 242] width 11 height 3
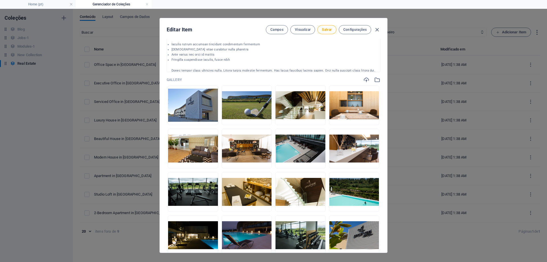
click at [180, 46] on li "Iaculis rutrum accumsan tincidunt condimentum fermentum" at bounding box center [273, 44] width 204 height 5
click at [181, 46] on li "Iaculis rutrum accumsan tincidunt condimentum fermentum" at bounding box center [273, 44] width 204 height 5
drag, startPoint x: 197, startPoint y: 43, endPoint x: 215, endPoint y: 43, distance: 17.7
click at [215, 43] on li "Iaculis rutrum accumsan tincidunt condimentum fermentum" at bounding box center [273, 44] width 204 height 5
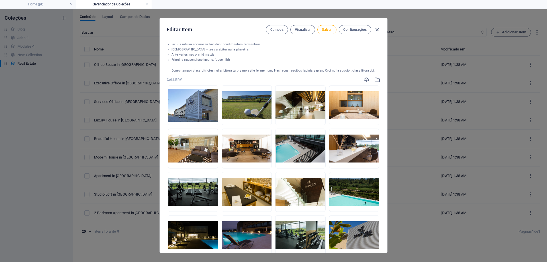
click at [253, 43] on li "Iaculis rutrum accumsan tincidunt condimentum fermentum" at bounding box center [273, 44] width 204 height 5
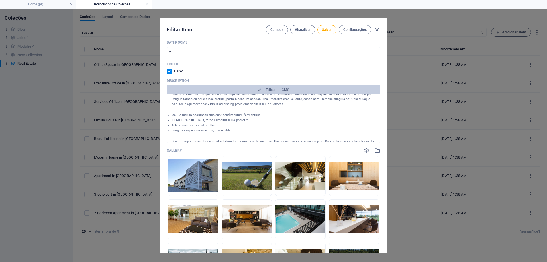
scroll to position [285, 0]
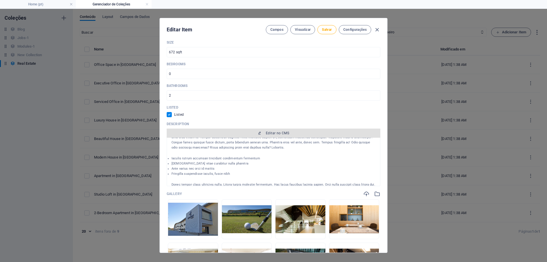
click at [288, 132] on span "Editar no CMS" at bounding box center [277, 133] width 23 height 5
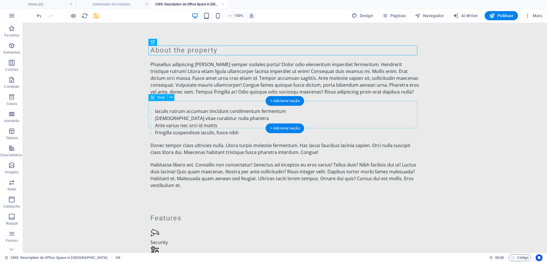
scroll to position [0, 0]
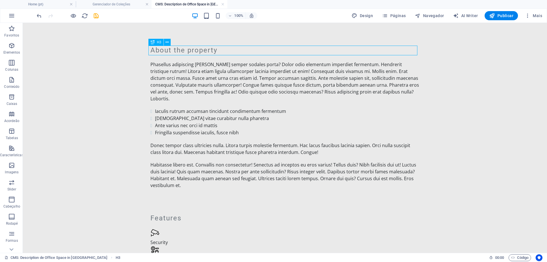
click at [196, 49] on div "About the property" at bounding box center [284, 51] width 269 height 10
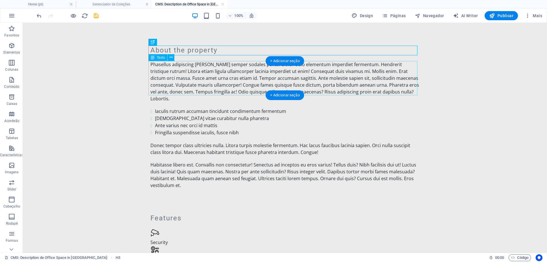
click at [206, 66] on div "Phasellus adipiscing mattis semper sodales porta? Dolor odio elementum imperdie…" at bounding box center [284, 81] width 269 height 41
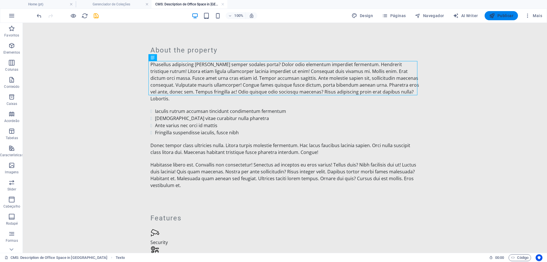
click at [502, 15] on span "Publicar" at bounding box center [501, 16] width 24 height 6
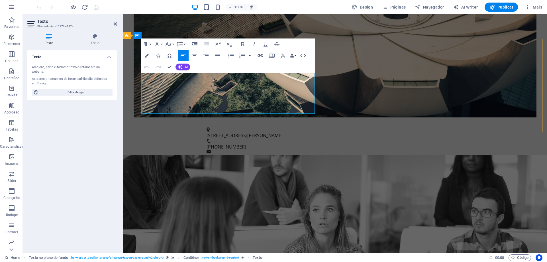
drag, startPoint x: 142, startPoint y: 75, endPoint x: 228, endPoint y: 111, distance: 93.2
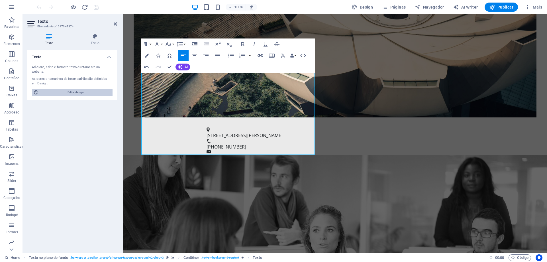
click at [83, 89] on span "Editar design" at bounding box center [75, 92] width 70 height 7
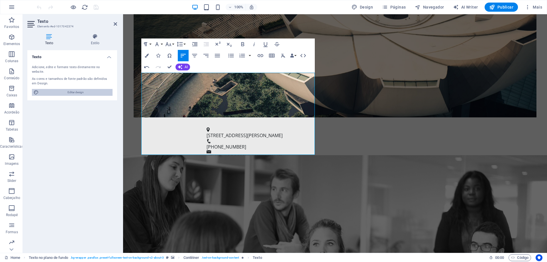
select select "px"
select select "200"
select select "px"
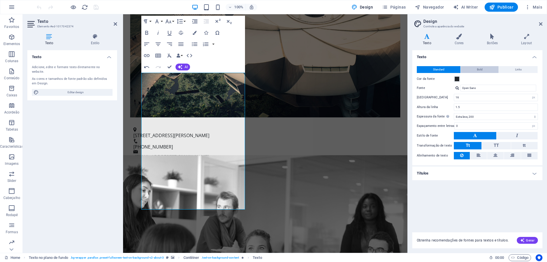
click at [486, 70] on button "Bold" at bounding box center [480, 69] width 38 height 7
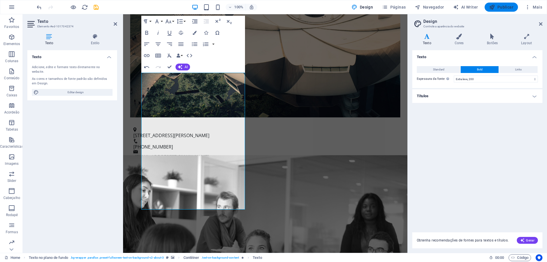
click at [503, 8] on span "Publicar" at bounding box center [501, 7] width 24 height 6
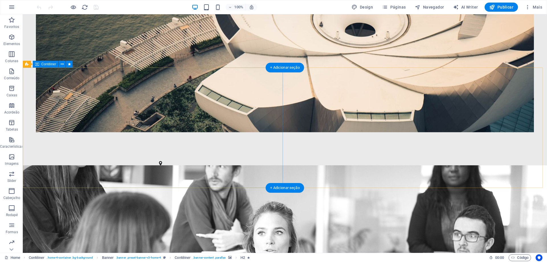
scroll to position [199, 0]
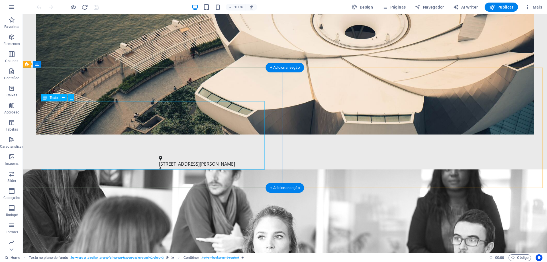
click at [64, 97] on icon at bounding box center [63, 98] width 3 height 6
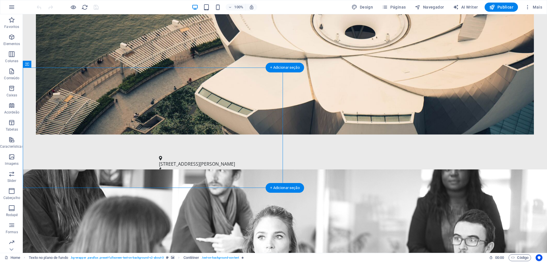
click at [292, 169] on figure at bounding box center [285, 258] width 524 height 179
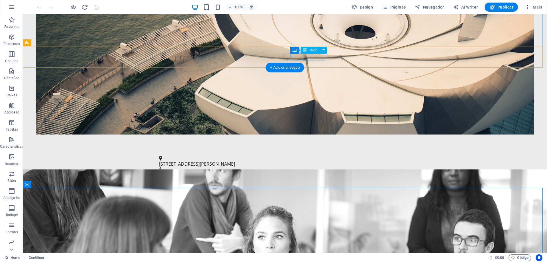
click at [199, 172] on span "[PHONE_NUMBER]" at bounding box center [179, 175] width 40 height 6
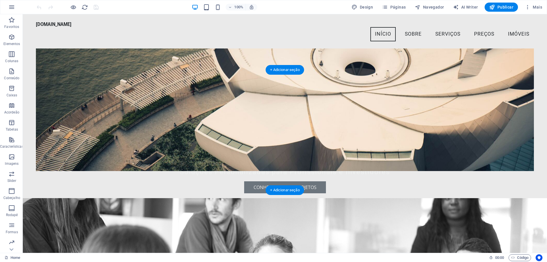
scroll to position [123, 0]
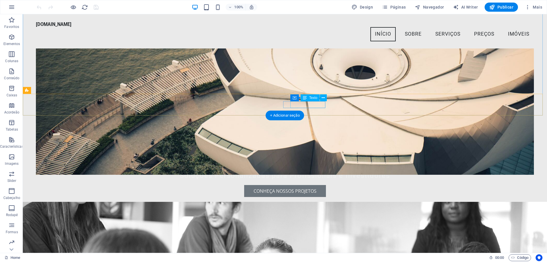
click at [199, 243] on span "[PHONE_NUMBER]" at bounding box center [179, 246] width 40 height 6
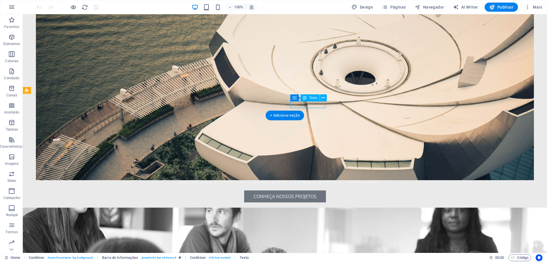
click at [207, 104] on figure at bounding box center [285, 71] width 498 height 217
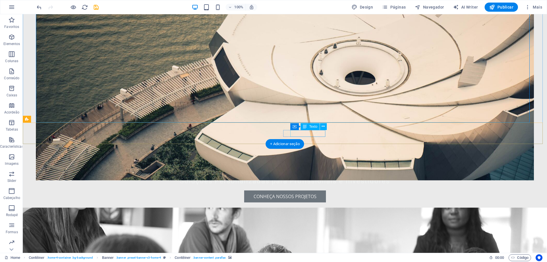
click at [199, 248] on span "[PHONE_NUMBER]" at bounding box center [179, 251] width 40 height 6
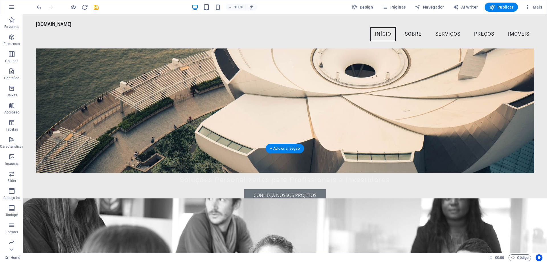
scroll to position [75, 0]
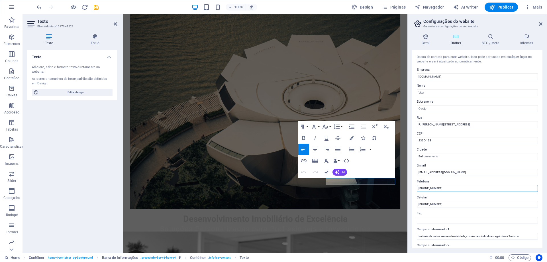
click at [428, 188] on input "[PHONE_NUMBER]" at bounding box center [477, 188] width 121 height 7
click at [434, 189] on input "[PHONE_NUMBER]" at bounding box center [477, 188] width 121 height 7
click at [438, 187] on input "[PHONE_NUMBER]" at bounding box center [477, 188] width 121 height 7
type input "[PHONE_NUMBER]"
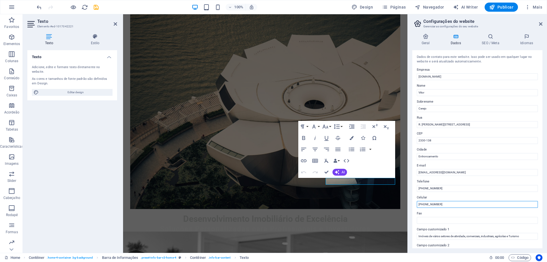
click at [429, 204] on input "[PHONE_NUMBER]" at bounding box center [477, 204] width 121 height 7
click at [435, 205] on input "[PHONE_NUMBER]" at bounding box center [477, 204] width 121 height 7
click at [439, 204] on input "[PHONE_NUMBER]" at bounding box center [477, 204] width 121 height 7
click at [438, 203] on input "[PHONE_NUMBER]" at bounding box center [477, 204] width 121 height 7
type input "[PHONE_NUMBER]"
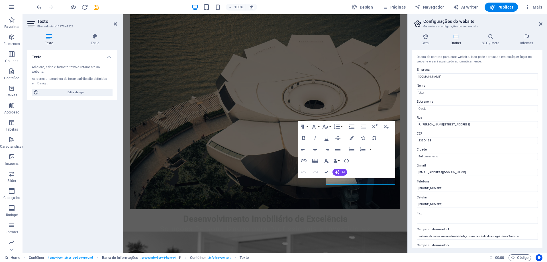
click at [452, 210] on label "Fax" at bounding box center [477, 213] width 121 height 7
click at [452, 217] on input "Fax" at bounding box center [477, 220] width 121 height 7
drag, startPoint x: 447, startPoint y: 212, endPoint x: 471, endPoint y: 197, distance: 27.4
click at [448, 212] on label "Fax" at bounding box center [477, 213] width 121 height 7
click at [448, 217] on input "Fax" at bounding box center [477, 220] width 121 height 7
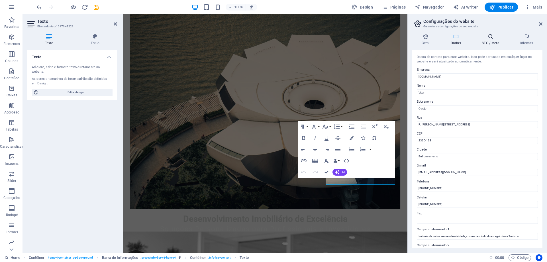
click at [492, 41] on h4 "SEO / Meta" at bounding box center [492, 40] width 38 height 12
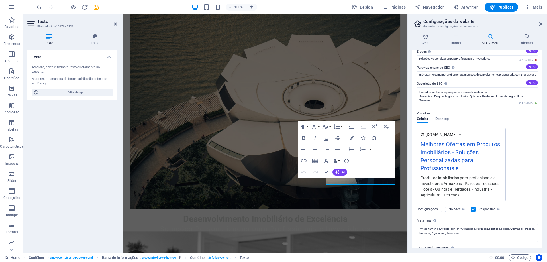
scroll to position [53, 0]
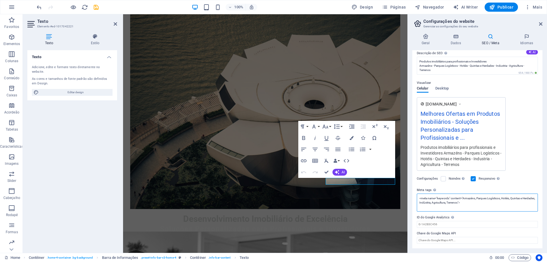
click at [483, 204] on textarea "<meta name="keywords" content="Armazéns, Parques Logísticos, Hotéis, Quintas e …" at bounding box center [477, 202] width 121 height 18
paste textarea "<meta name="description" content="Especialistas em negociação e desenvolvimento…"
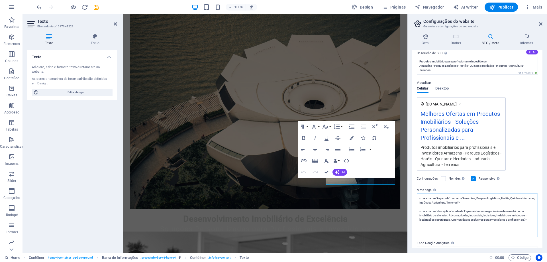
click at [517, 226] on textarea "<meta name="keywords" content="Armazéns, Parques Logísticos, Hotéis, Quintas e …" at bounding box center [477, 215] width 121 height 44
type textarea "<meta name="keywords" content="Armazéns, Parques Logísticos, Hotéis, Quintas e …"
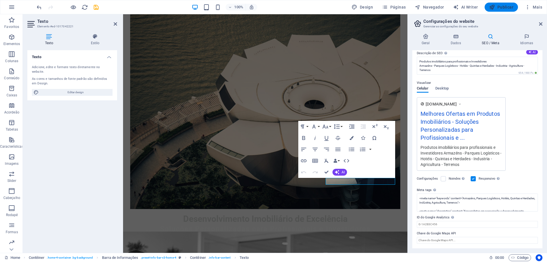
click at [506, 9] on span "Publicar" at bounding box center [501, 7] width 24 height 6
